Goal: Use online tool/utility: Utilize a website feature to perform a specific function

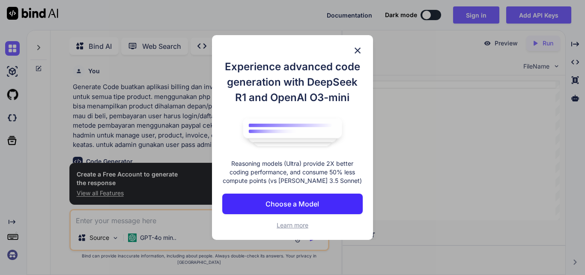
scroll to position [9, 0]
click at [293, 205] on p "Choose a Model" at bounding box center [293, 204] width 54 height 10
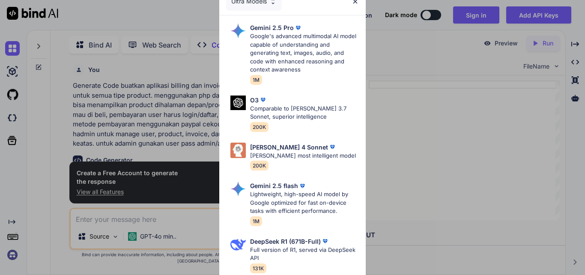
click at [353, 1] on img at bounding box center [355, 1] width 7 height 7
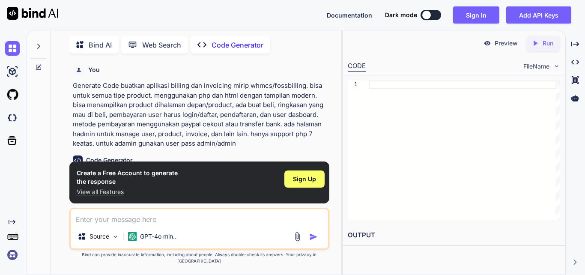
scroll to position [41, 0]
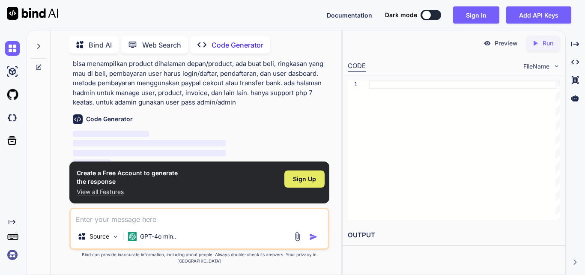
click at [305, 183] on span "Sign Up" at bounding box center [304, 179] width 23 height 9
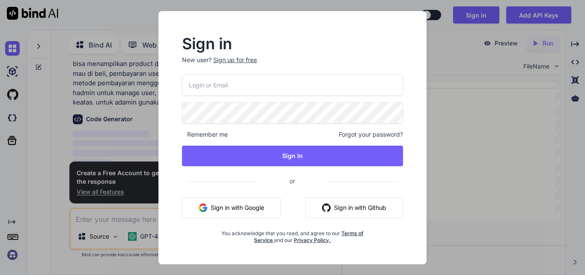
click at [254, 212] on button "Sign in with Google" at bounding box center [231, 208] width 99 height 21
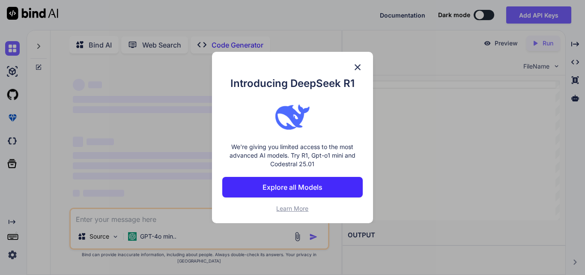
click at [361, 66] on img at bounding box center [358, 67] width 10 height 10
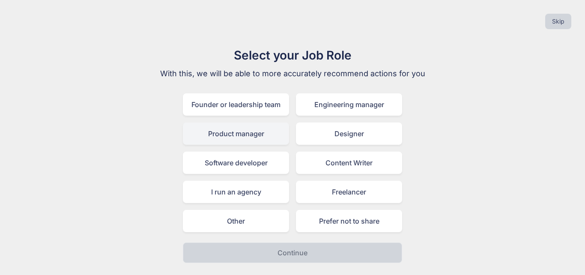
click at [253, 143] on div "Product manager" at bounding box center [236, 134] width 106 height 22
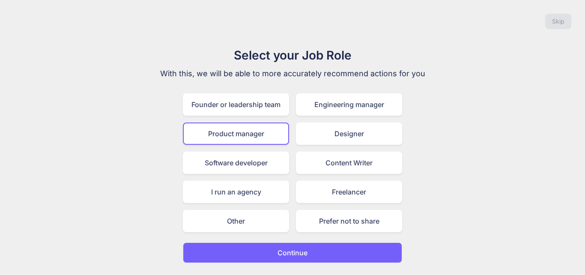
click at [309, 255] on button "Continue" at bounding box center [292, 253] width 219 height 21
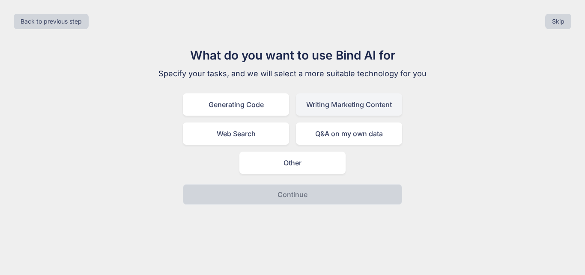
click at [328, 111] on div "Writing Marketing Content" at bounding box center [349, 104] width 106 height 22
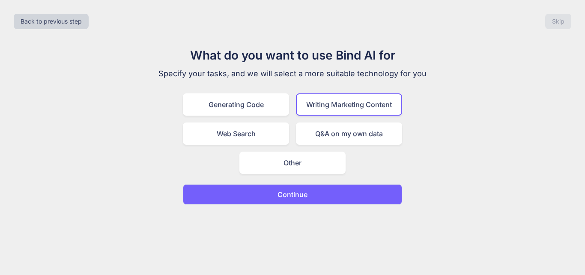
click at [318, 195] on button "Continue" at bounding box center [292, 194] width 219 height 21
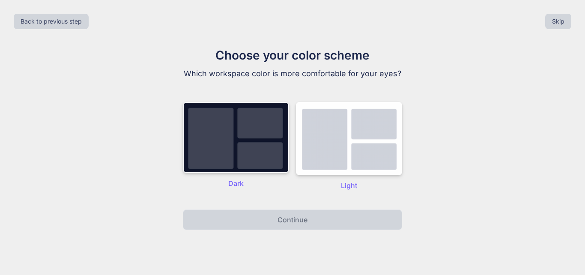
click at [255, 170] on img at bounding box center [236, 137] width 106 height 71
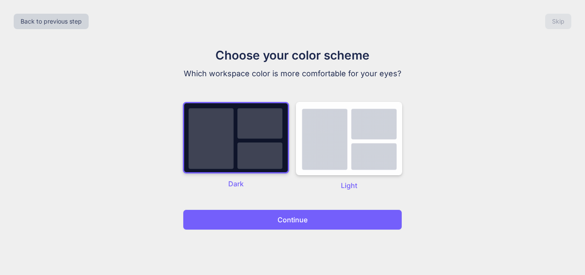
click at [294, 230] on button "Continue" at bounding box center [292, 220] width 219 height 21
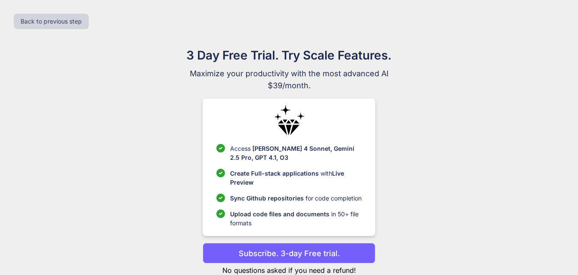
scroll to position [24, 0]
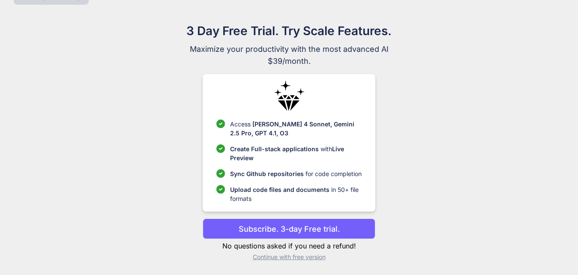
click at [319, 259] on p "Continue with free version" at bounding box center [289, 257] width 173 height 9
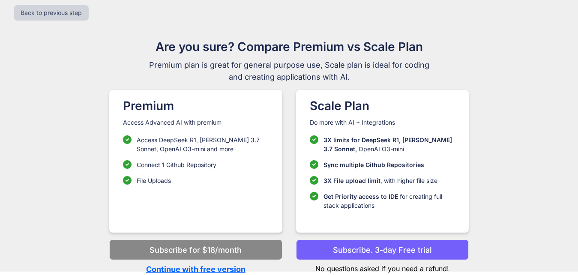
scroll to position [9, 0]
click at [231, 267] on p "Continue with free version" at bounding box center [195, 270] width 173 height 12
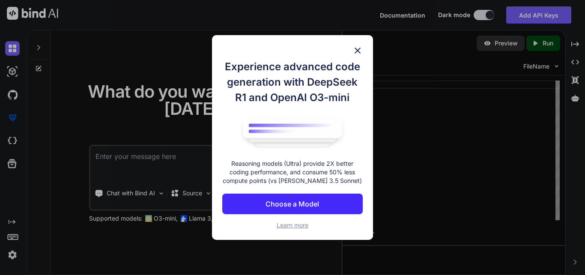
click at [361, 51] on img at bounding box center [358, 50] width 10 height 10
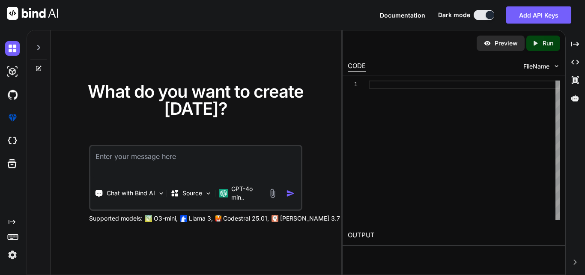
paste textarea "buatkan aplikasi billing dan invoicing mirip whmcs/fossbilling. bisa untuk semu…"
type textarea "x"
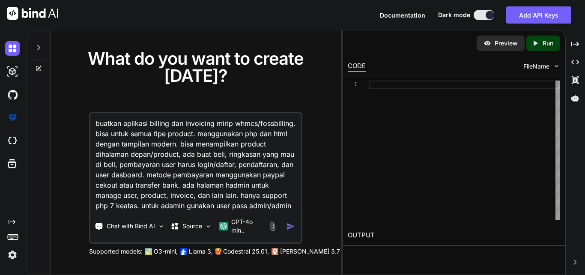
scroll to position [10, 0]
type textarea "buatkan aplikasi billing dan invoicing mirip whmcs/fossbilling. bisa untuk semu…"
click at [291, 224] on img "button" at bounding box center [290, 226] width 9 height 9
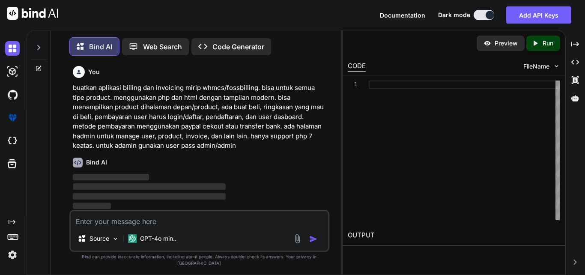
scroll to position [9, 0]
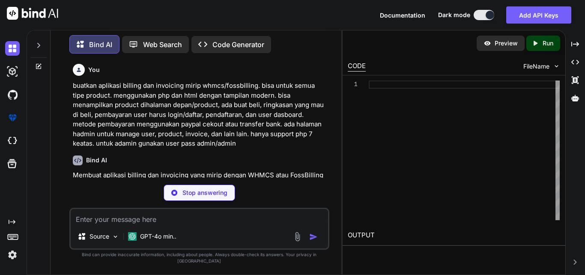
type textarea "x"
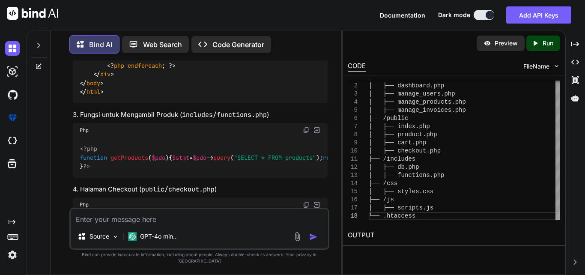
scroll to position [491, 0]
